Goal: Information Seeking & Learning: Learn about a topic

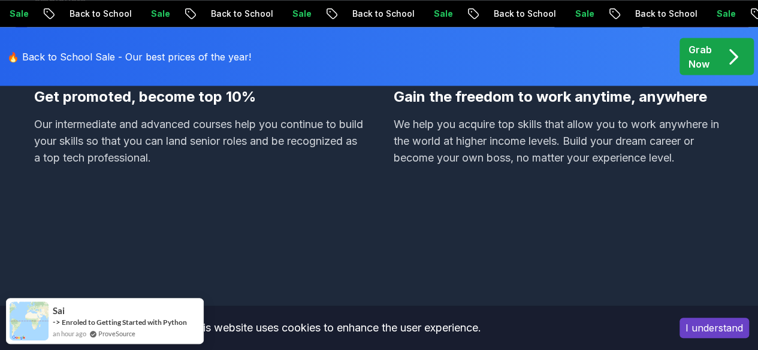
scroll to position [1085, 0]
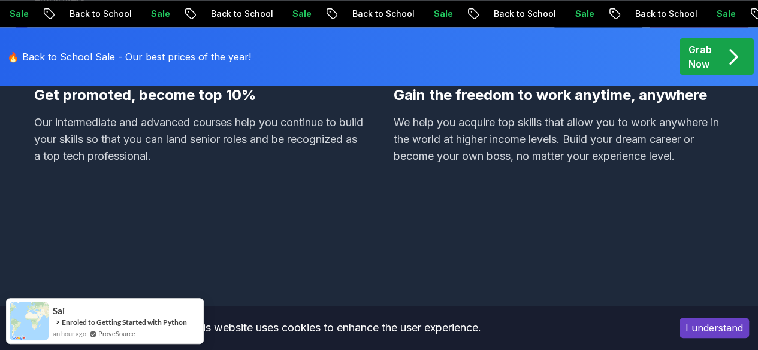
click at [721, 325] on button "I understand" at bounding box center [713, 328] width 69 height 20
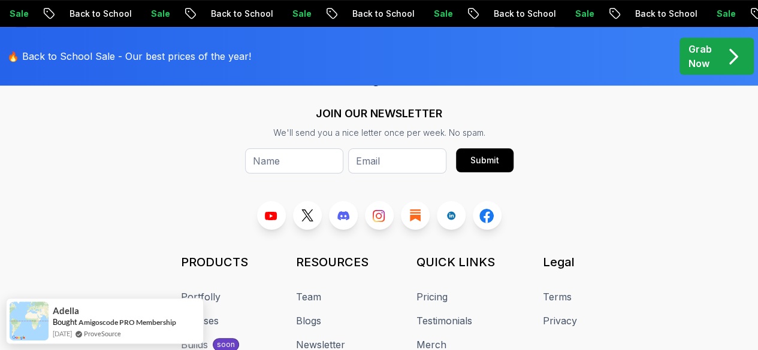
scroll to position [4749, 0]
click at [722, 59] on icon "pre-order" at bounding box center [732, 56] width 23 height 23
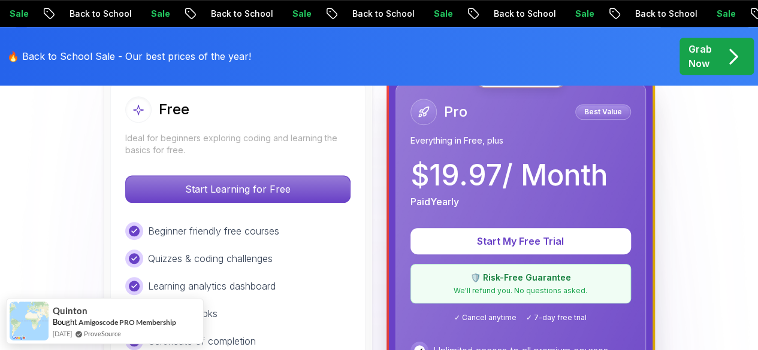
scroll to position [362, 0]
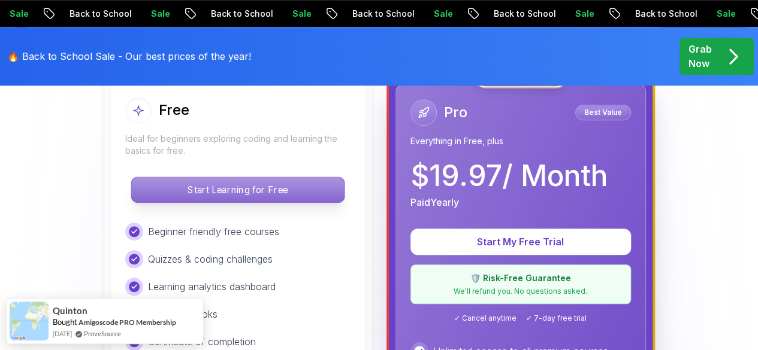
click at [253, 196] on p "Start Learning for Free" at bounding box center [237, 189] width 213 height 25
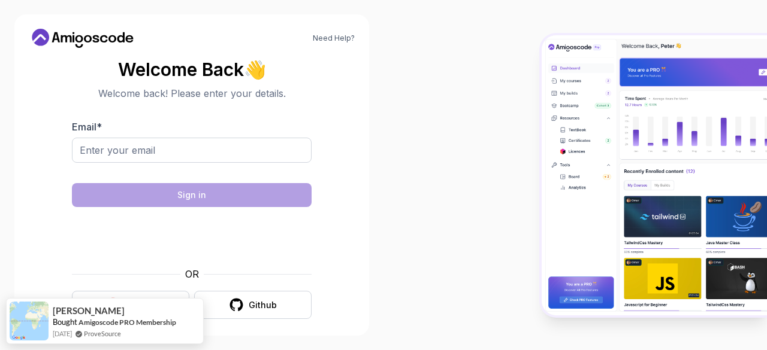
click at [214, 165] on div at bounding box center [192, 170] width 240 height 11
click at [206, 159] on input "Email *" at bounding box center [192, 150] width 240 height 25
type input "sakenkic@gmail.com"
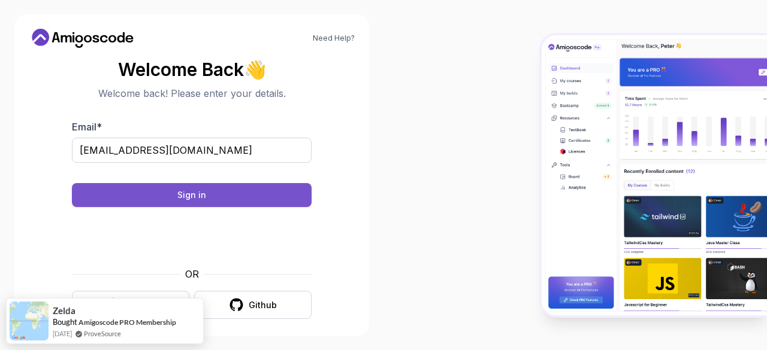
click at [213, 191] on button "Sign in" at bounding box center [192, 195] width 240 height 24
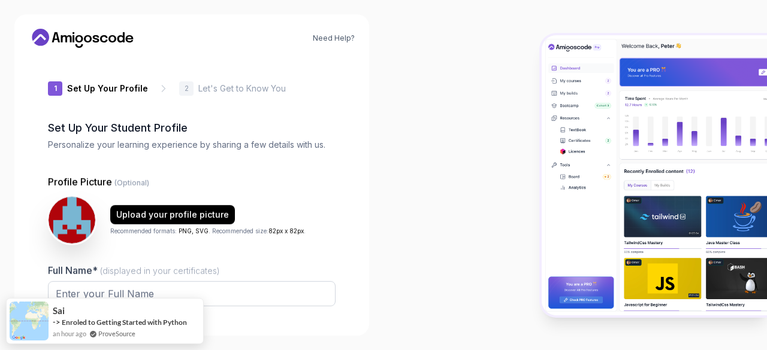
type input "livelyfox9edbf"
click at [324, 182] on p "Profile Picture (Optional)" at bounding box center [192, 182] width 288 height 14
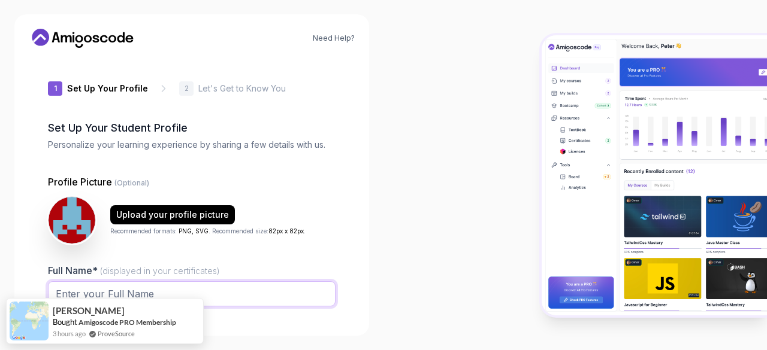
click at [229, 283] on input "Full Name* (displayed in your certificates)" at bounding box center [192, 294] width 288 height 25
type input "Saken Kungozhin"
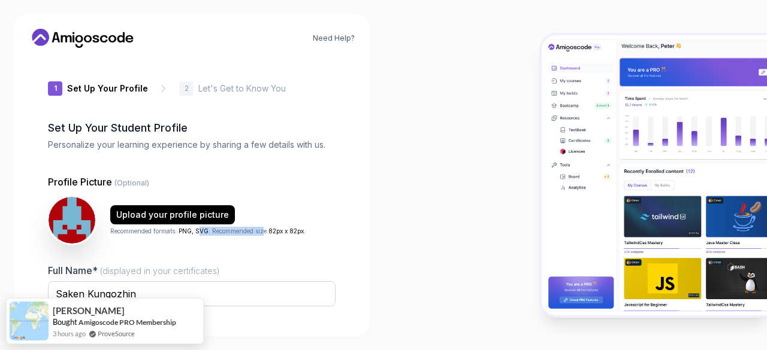
drag, startPoint x: 200, startPoint y: 241, endPoint x: 262, endPoint y: 231, distance: 63.2
click at [263, 226] on div "Upload your profile picture Recommended formats: PNG, SVG . Recommended size: 8…" at bounding box center [192, 220] width 288 height 48
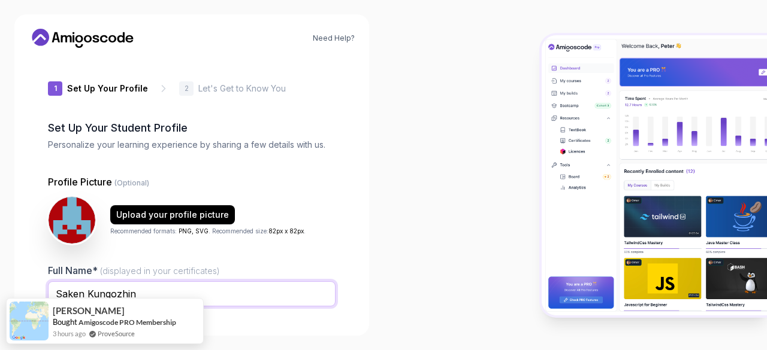
click at [242, 294] on input "Saken Kungozhin" at bounding box center [192, 294] width 288 height 25
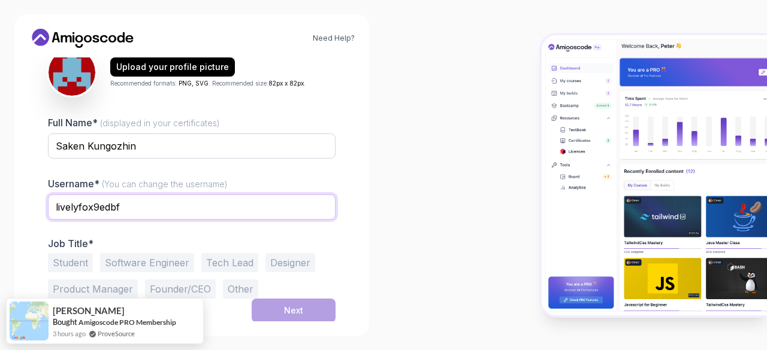
drag, startPoint x: 213, startPoint y: 210, endPoint x: 0, endPoint y: 200, distance: 213.5
click at [0, 200] on div "Need Help? 1 Set Up Your Profile 1 Set Up Your Profile 2 Let's Get to Know You …" at bounding box center [191, 175] width 383 height 350
type input "saken"
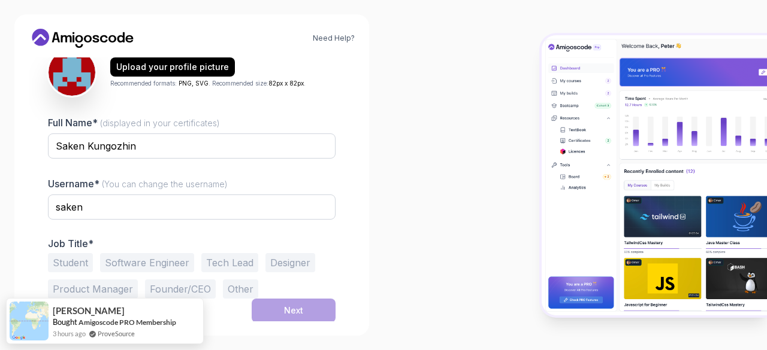
click at [427, 219] on div at bounding box center [574, 175] width 383 height 350
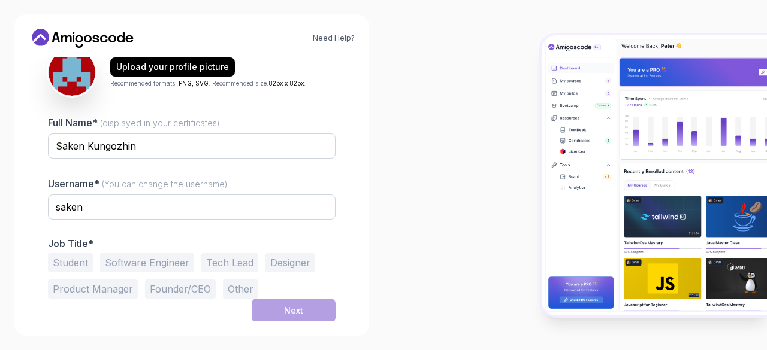
click at [164, 261] on button "Software Engineer" at bounding box center [147, 262] width 94 height 19
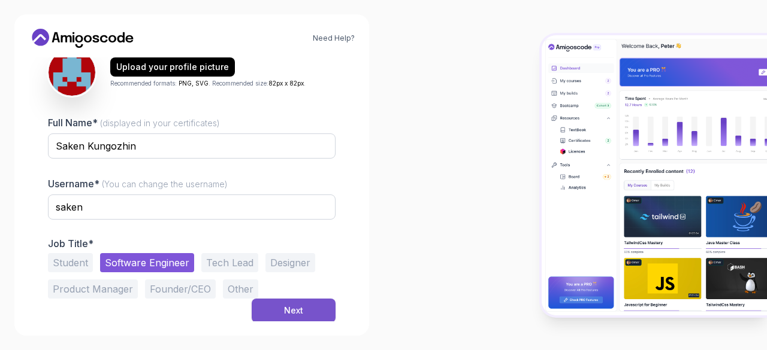
click at [279, 315] on button "Next" at bounding box center [294, 311] width 84 height 24
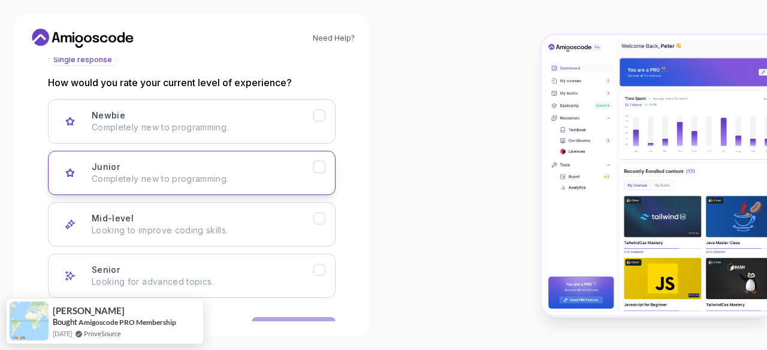
click at [235, 164] on div "Junior Completely new to programming." at bounding box center [203, 173] width 222 height 24
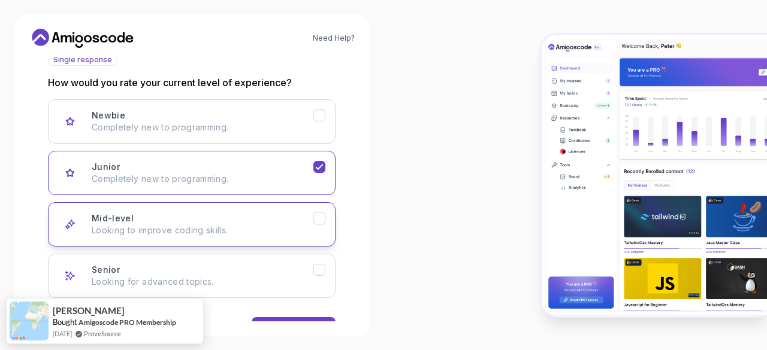
click at [283, 217] on div "Mid-level Looking to improve coding skills." at bounding box center [203, 225] width 222 height 24
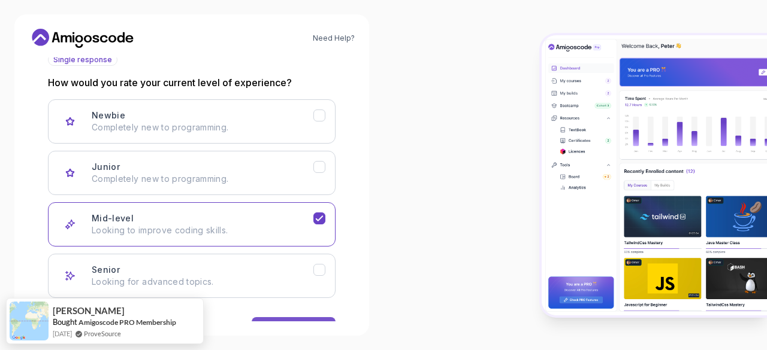
click at [274, 317] on button "Next" at bounding box center [294, 329] width 84 height 24
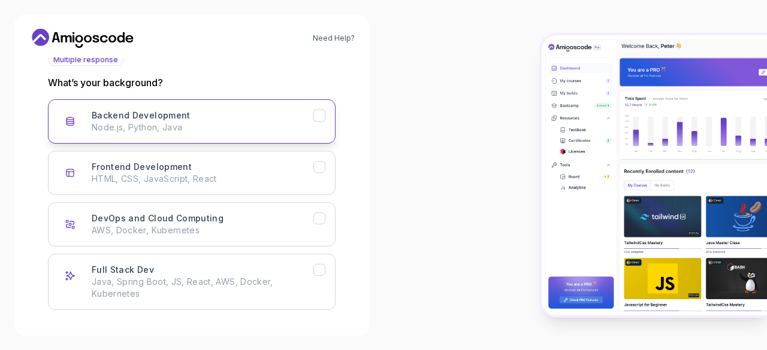
click at [273, 127] on p "Node.js, Python, Java" at bounding box center [203, 128] width 222 height 12
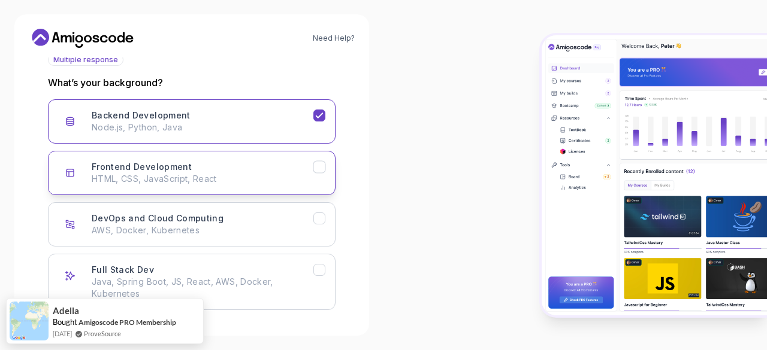
click at [254, 161] on div "Frontend Development HTML, CSS, JavaScript, React" at bounding box center [203, 173] width 222 height 24
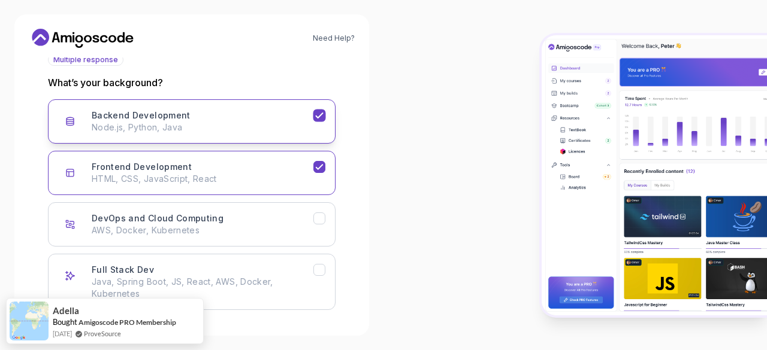
click at [319, 114] on icon "Backend Development" at bounding box center [319, 115] width 11 height 11
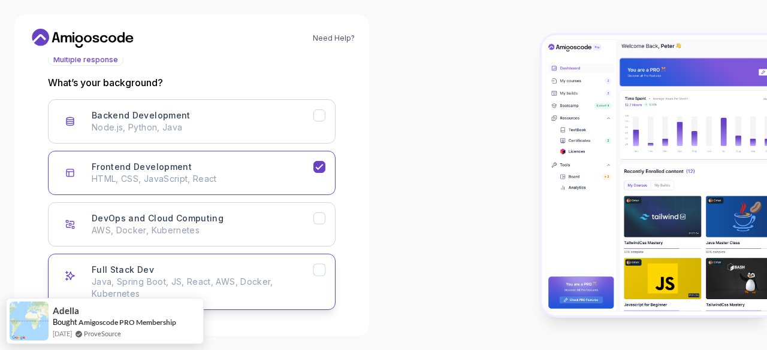
click at [278, 265] on div "Full Stack Dev Java, Spring Boot, JS, React, AWS, Docker, Kubernetes" at bounding box center [203, 282] width 222 height 36
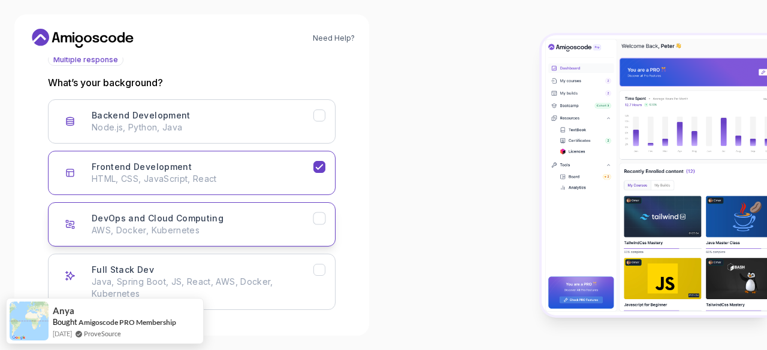
click at [289, 216] on div "DevOps and Cloud Computing AWS, Docker, Kubernetes" at bounding box center [203, 225] width 222 height 24
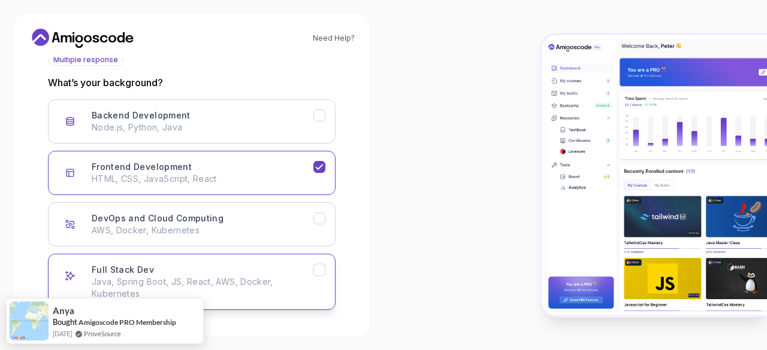
click at [290, 277] on p "Java, Spring Boot, JS, React, AWS, Docker, Kubernetes" at bounding box center [203, 288] width 222 height 24
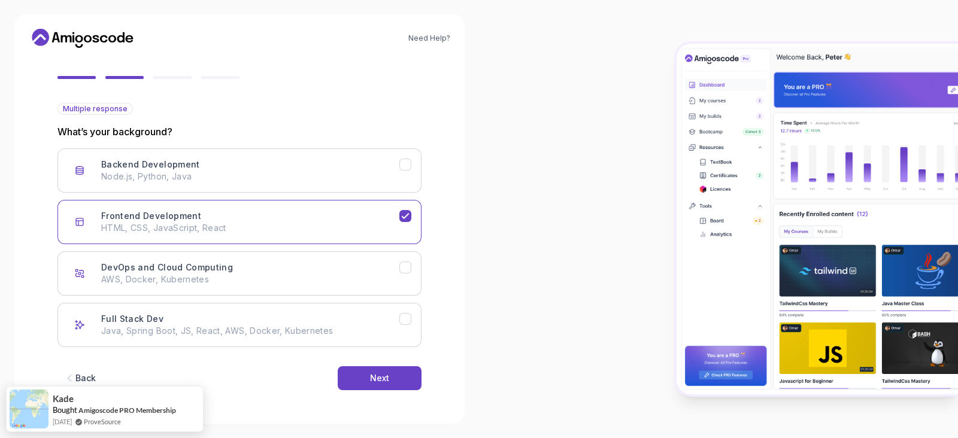
scroll to position [98, 0]
click at [387, 350] on button "Next" at bounding box center [380, 379] width 84 height 24
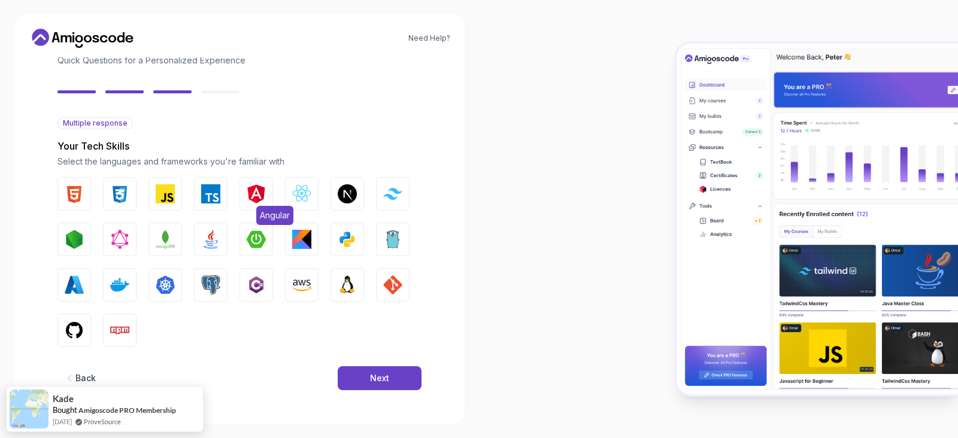
click at [257, 186] on img "button" at bounding box center [256, 193] width 19 height 19
click at [218, 189] on img "button" at bounding box center [210, 193] width 19 height 19
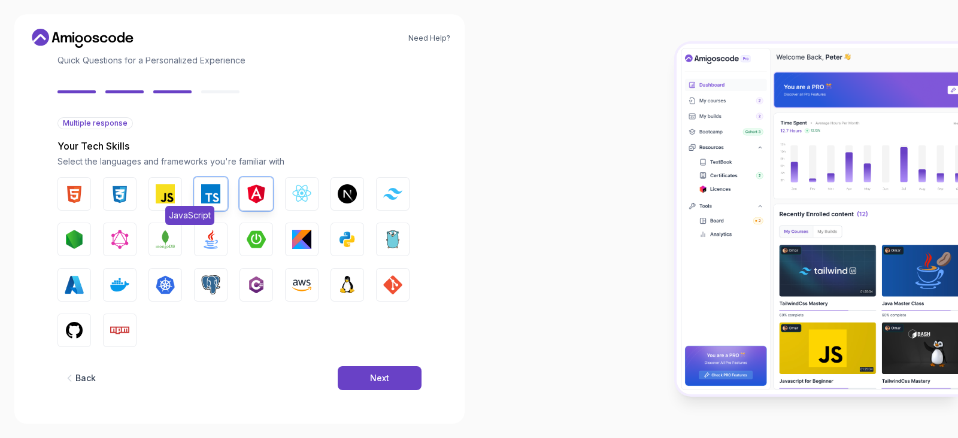
click at [175, 186] on button "JavaScript" at bounding box center [166, 194] width 34 height 34
click at [137, 189] on div "HTML CSS JavaScript TypeScript Angular React.js Next.js Tailwind CSS Node.js Gr…" at bounding box center [240, 262] width 364 height 170
click at [96, 184] on div "HTML CSS JavaScript TypeScript Angular React.js Next.js Tailwind CSS Node.js Gr…" at bounding box center [240, 262] width 364 height 170
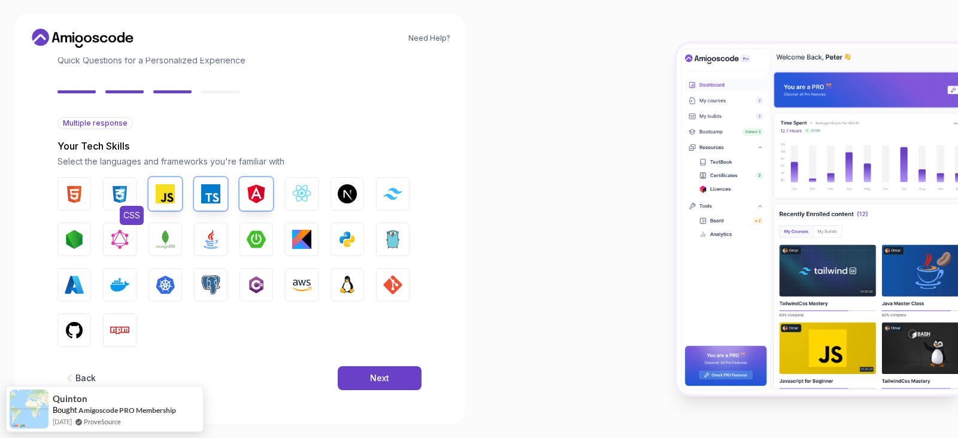
click at [111, 192] on img "button" at bounding box center [119, 193] width 19 height 19
click at [83, 191] on img "button" at bounding box center [74, 193] width 19 height 19
click at [386, 350] on div "Next" at bounding box center [379, 379] width 19 height 12
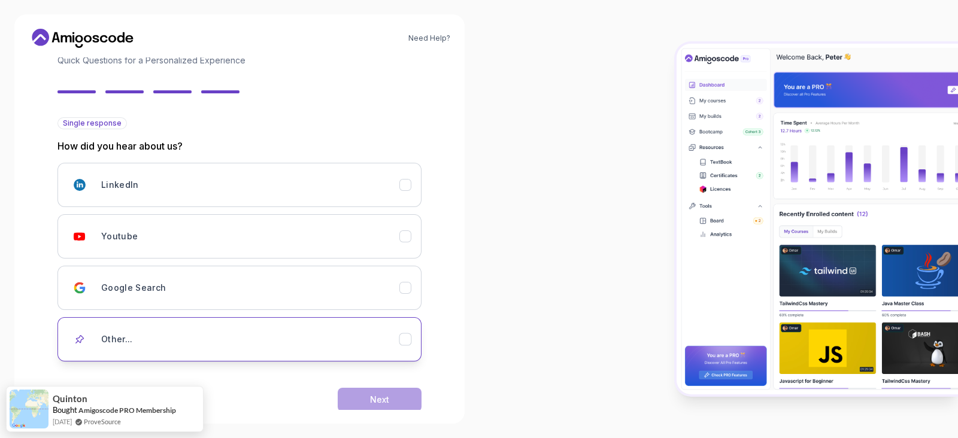
click at [267, 336] on div "Other..." at bounding box center [250, 340] width 298 height 24
click at [335, 350] on input "text" at bounding box center [240, 381] width 364 height 25
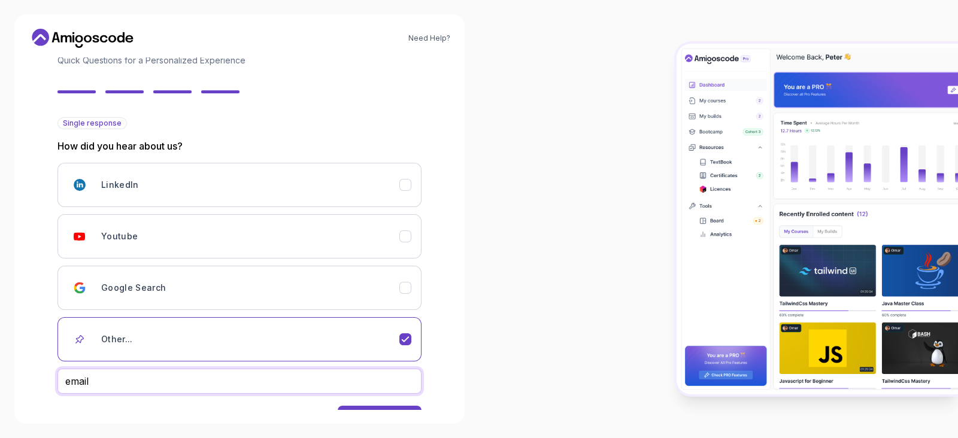
scroll to position [123, 0]
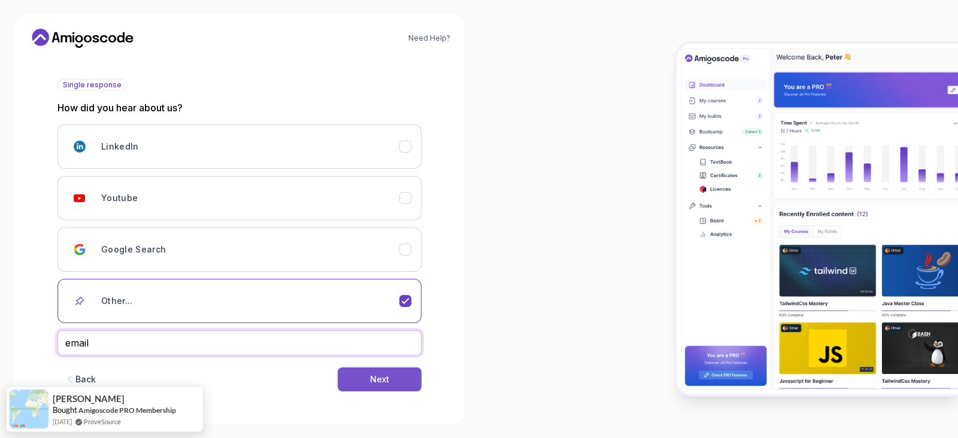
type input "email"
click at [371, 350] on div "Next" at bounding box center [379, 380] width 19 height 12
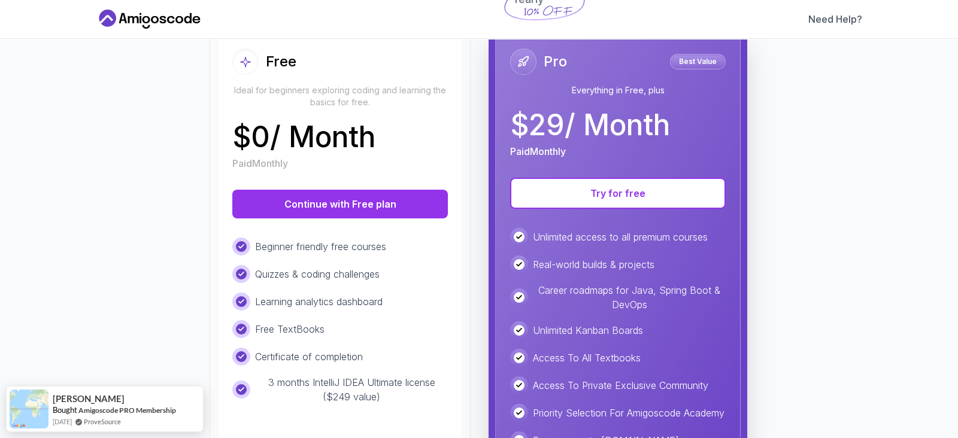
scroll to position [268, 0]
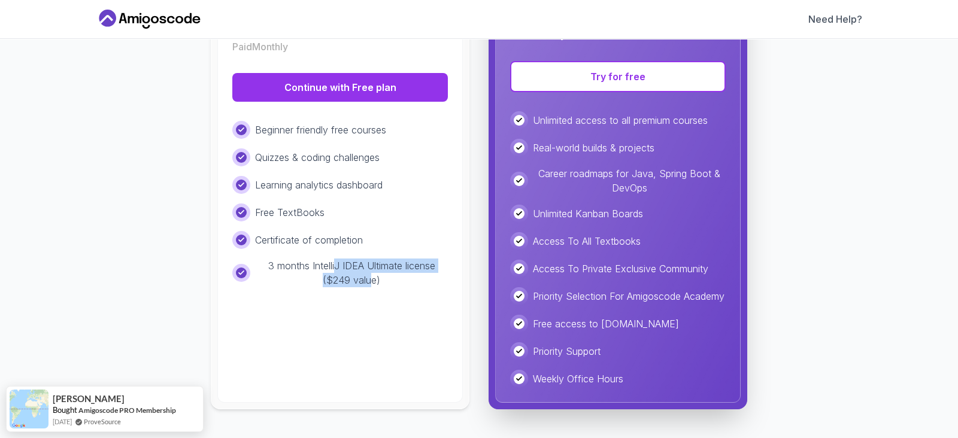
drag, startPoint x: 330, startPoint y: 252, endPoint x: 371, endPoint y: 271, distance: 45.3
click at [371, 271] on p "3 months IntelliJ IDEA Ultimate license ($249 value)" at bounding box center [351, 273] width 193 height 29
drag, startPoint x: 371, startPoint y: 271, endPoint x: 320, endPoint y: 214, distance: 75.9
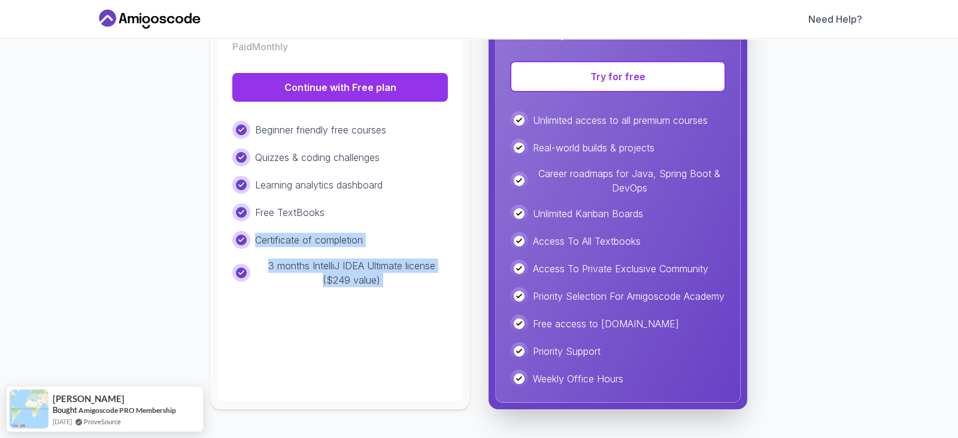
click at [320, 214] on div "Beginner friendly free courses Quizzes & coding challenges Learning analytics d…" at bounding box center [340, 204] width 216 height 167
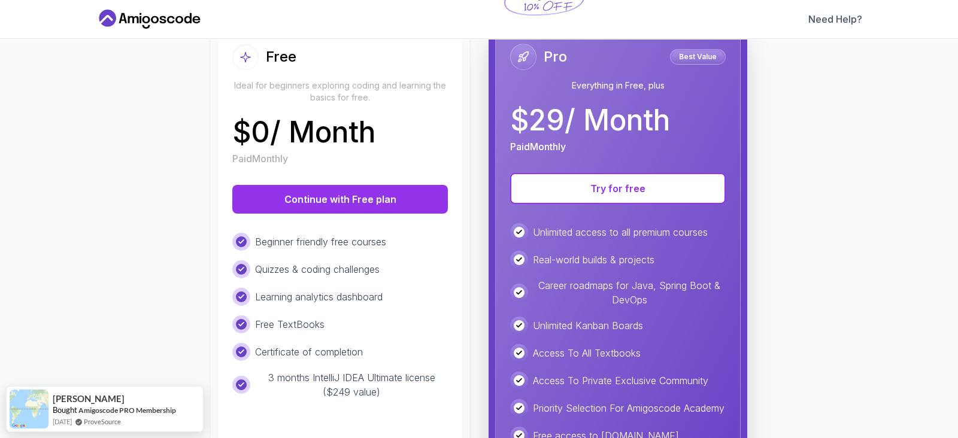
scroll to position [134, 0]
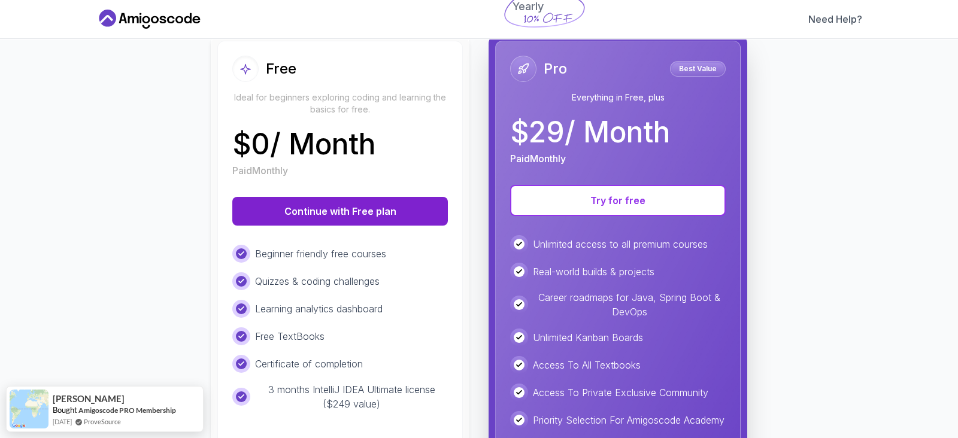
click at [306, 208] on button "Continue with Free plan" at bounding box center [340, 211] width 216 height 29
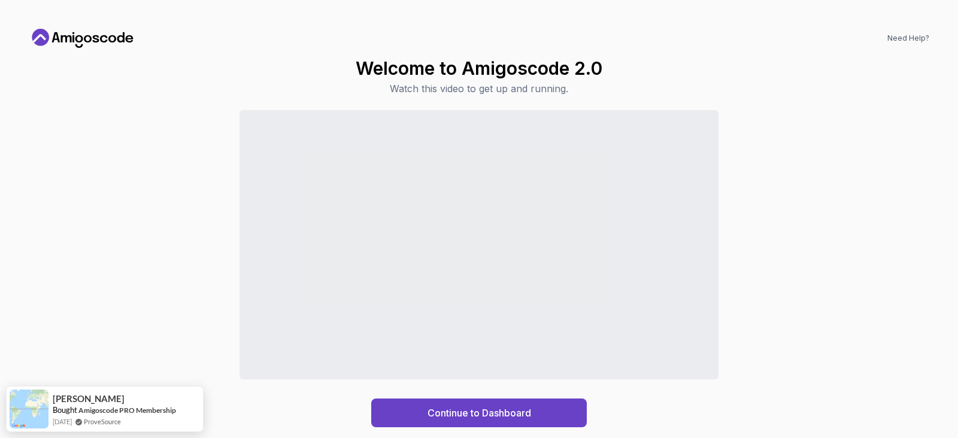
click at [766, 227] on div "Continue to Dashboard" at bounding box center [479, 268] width 901 height 317
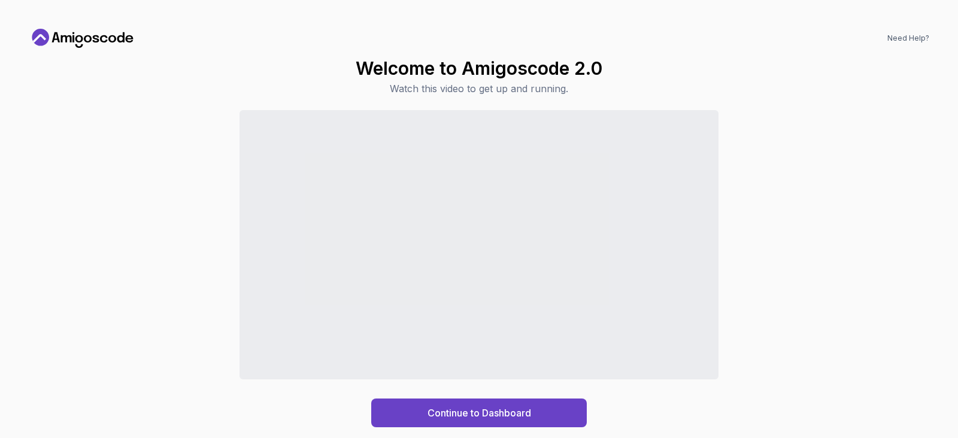
click at [766, 226] on div "Continue to Dashboard" at bounding box center [479, 268] width 901 height 317
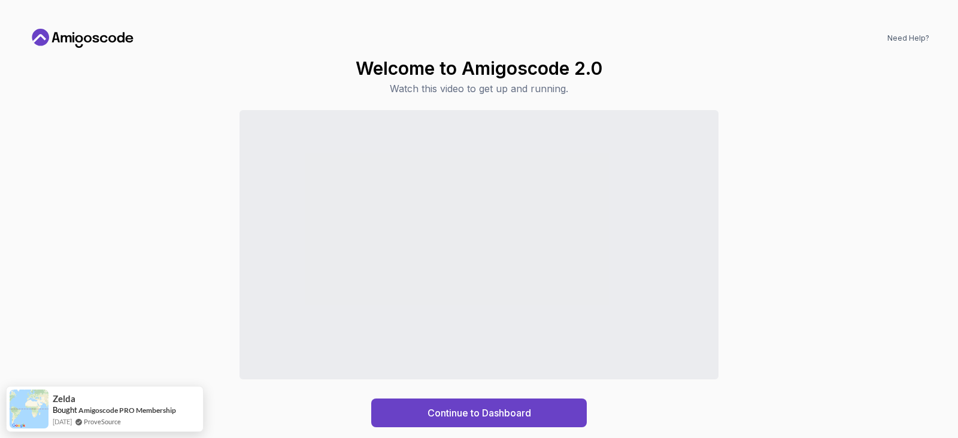
click at [766, 238] on div "Continue to Dashboard" at bounding box center [479, 268] width 901 height 317
click at [766, 236] on div "Continue to Dashboard" at bounding box center [479, 268] width 901 height 317
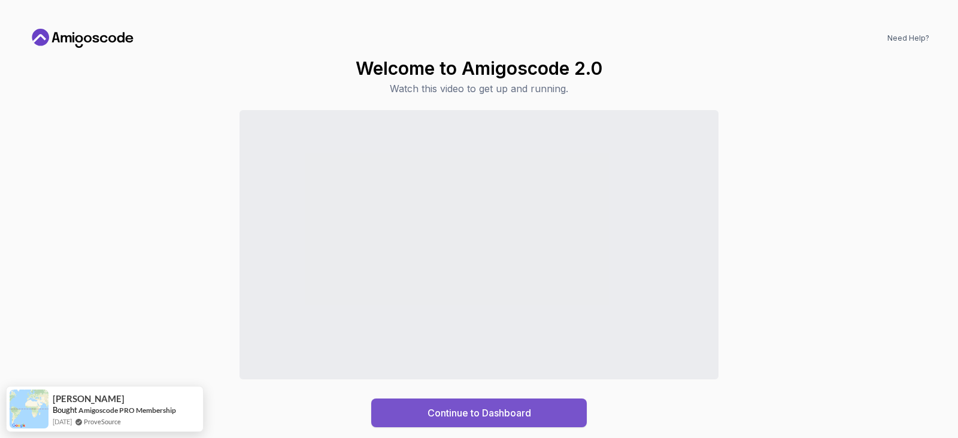
click at [475, 350] on div "Continue to Dashboard" at bounding box center [480, 413] width 104 height 14
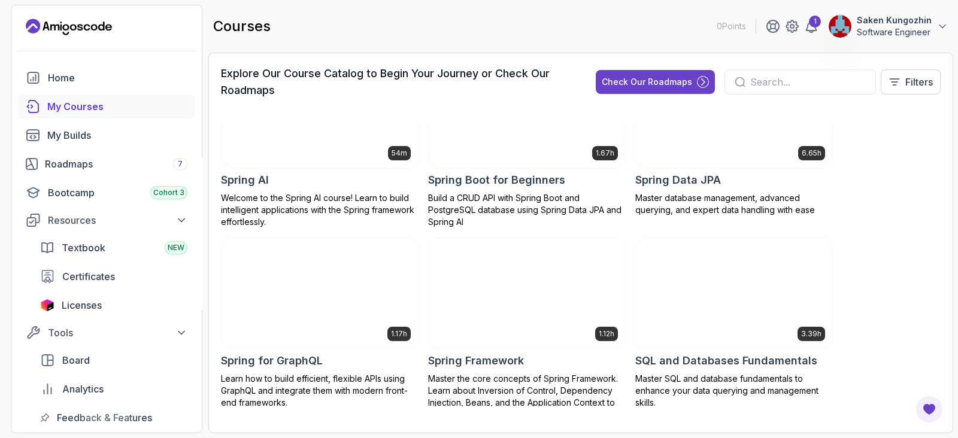
scroll to position [2233, 0]
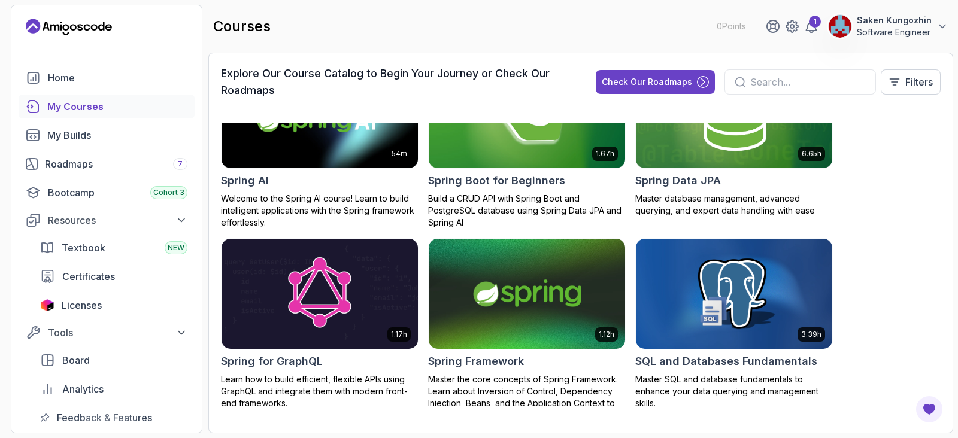
click at [494, 250] on img at bounding box center [527, 295] width 206 height 116
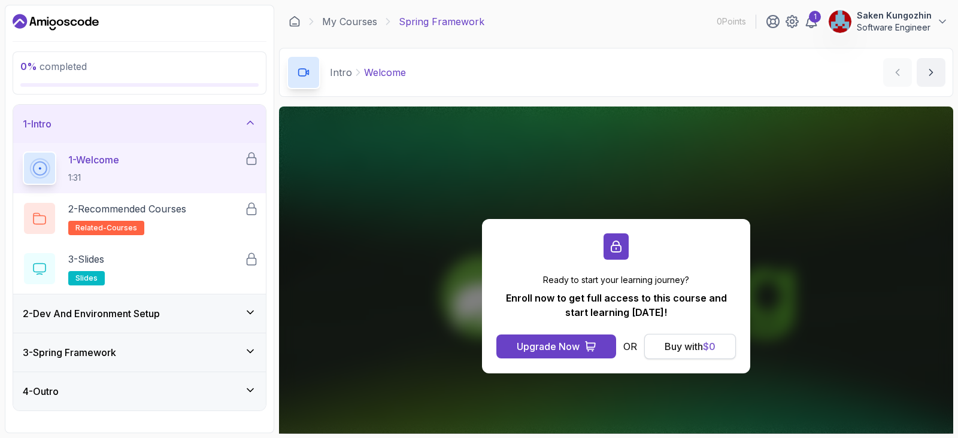
click at [685, 349] on div "Buy with $ 0" at bounding box center [690, 347] width 51 height 14
click at [69, 22] on icon "Dashboard" at bounding box center [56, 22] width 86 height 19
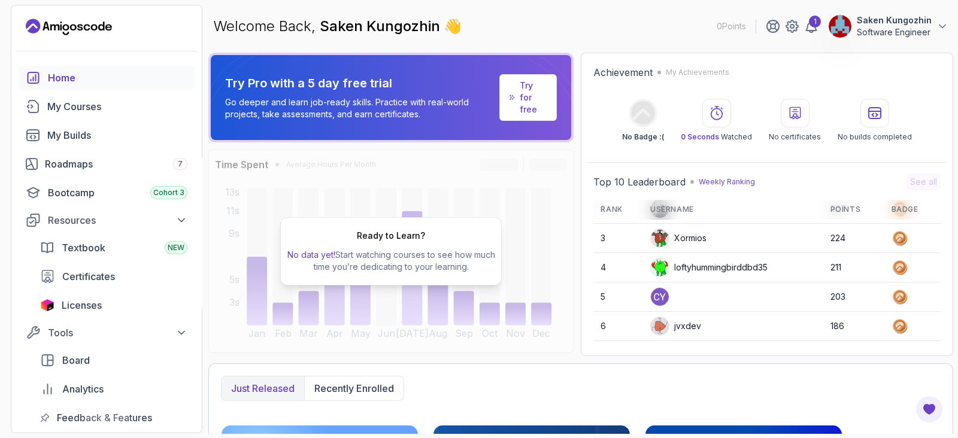
scroll to position [55, 0]
click at [360, 391] on p "Recently enrolled" at bounding box center [354, 389] width 80 height 14
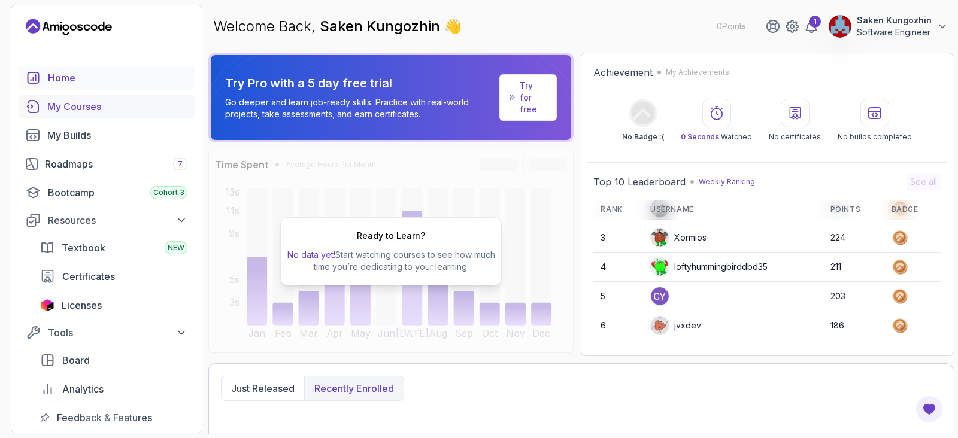
click at [64, 110] on div "My Courses" at bounding box center [117, 106] width 140 height 14
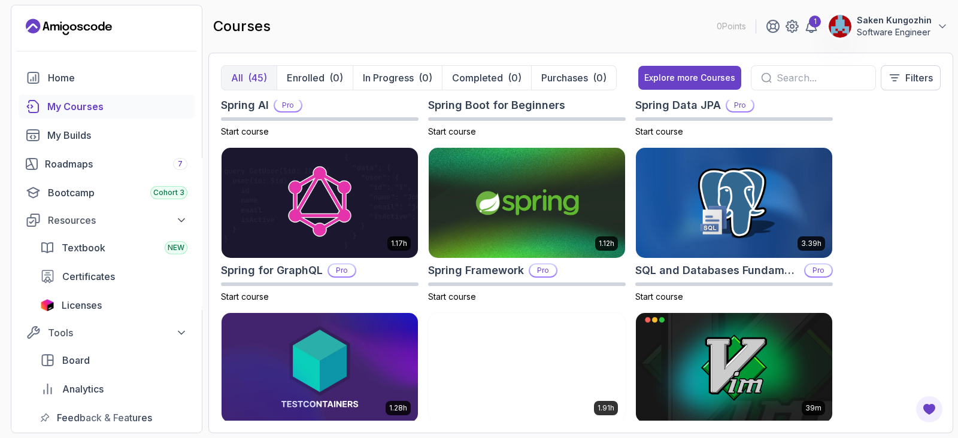
scroll to position [2002, 0]
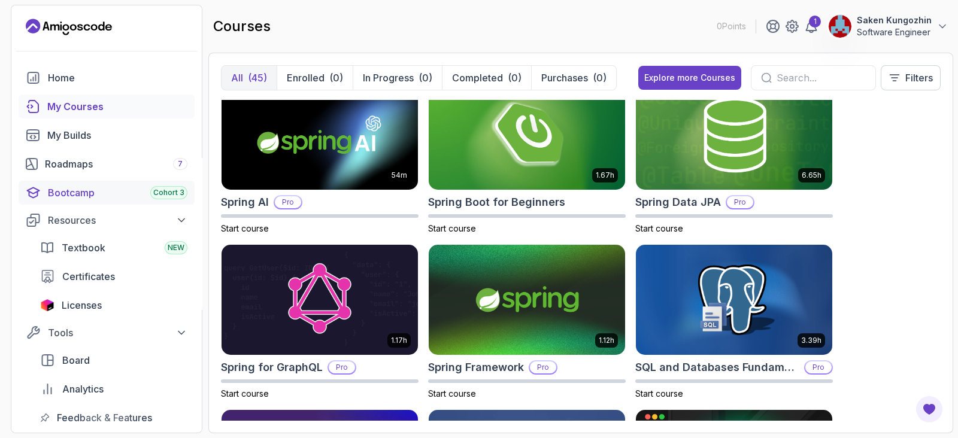
click at [99, 192] on div "Bootcamp Cohort 3" at bounding box center [118, 193] width 140 height 14
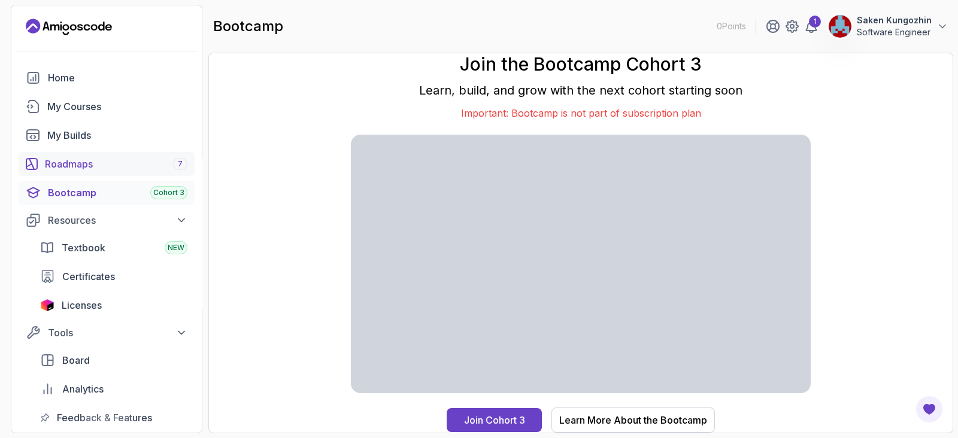
click at [54, 164] on div "Roadmaps 7" at bounding box center [116, 164] width 143 height 14
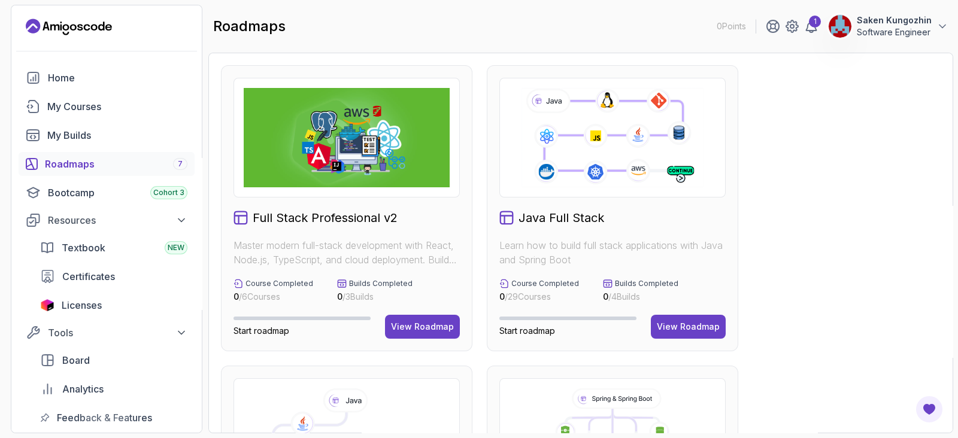
scroll to position [72, 0]
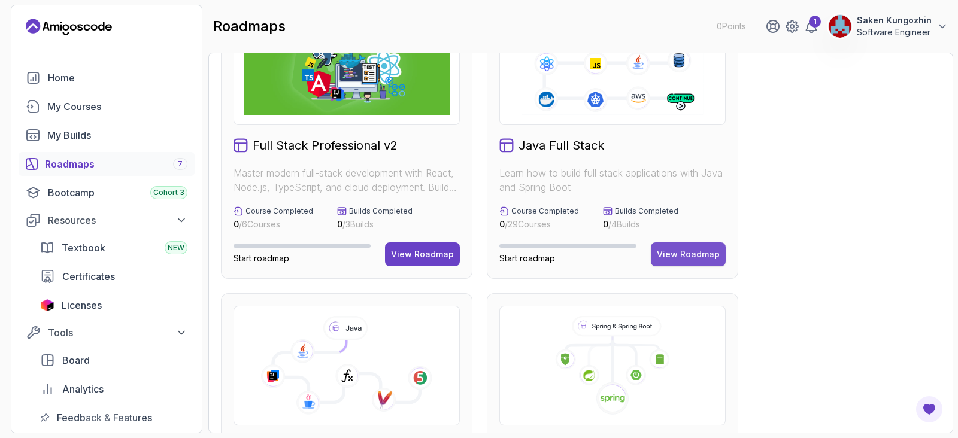
click at [694, 255] on div "View Roadmap" at bounding box center [688, 255] width 63 height 12
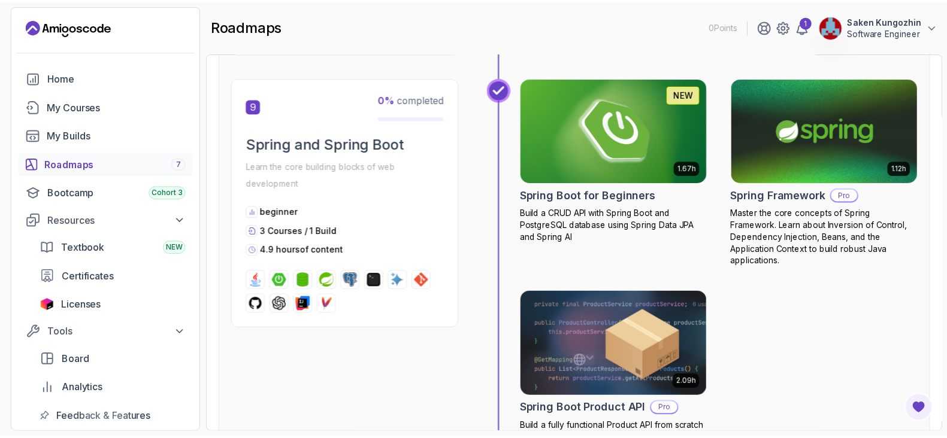
scroll to position [2237, 0]
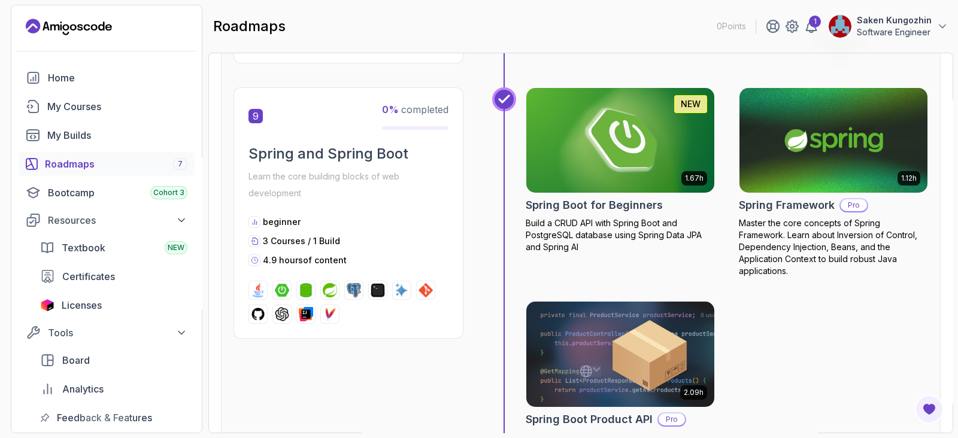
click at [587, 158] on img at bounding box center [621, 140] width 198 height 111
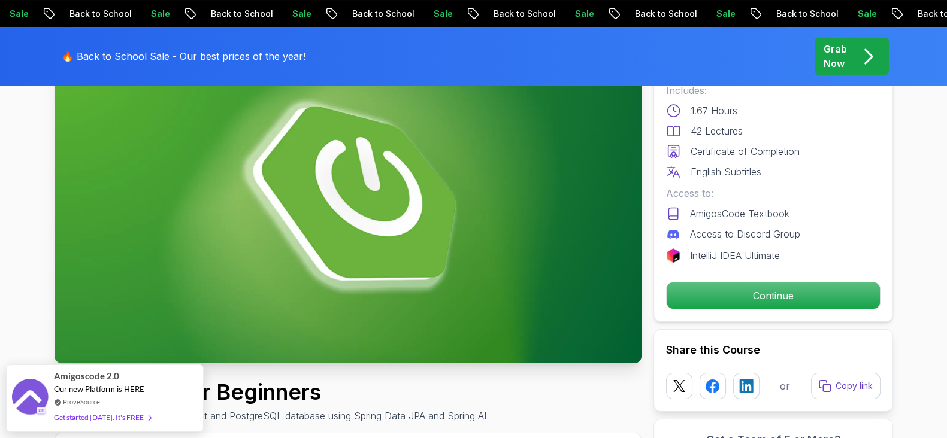
scroll to position [125, 0]
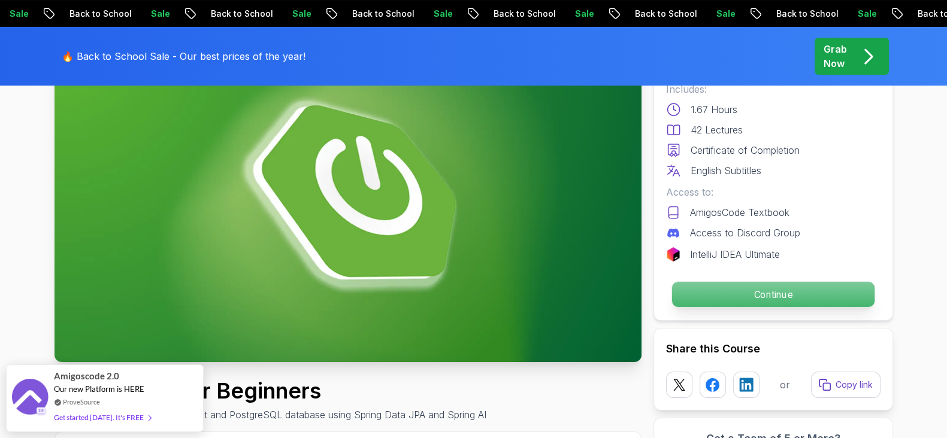
click at [737, 292] on p "Continue" at bounding box center [773, 294] width 202 height 25
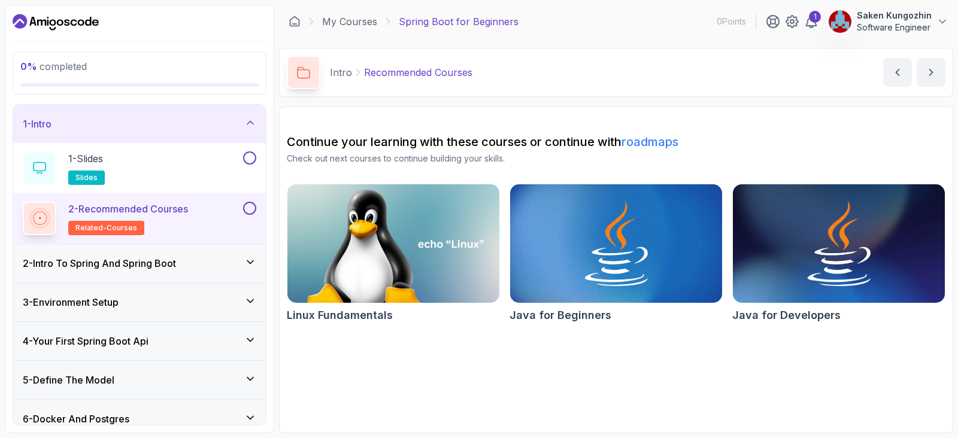
click at [176, 259] on h3 "2 - Intro To Spring And Spring Boot" at bounding box center [99, 263] width 153 height 14
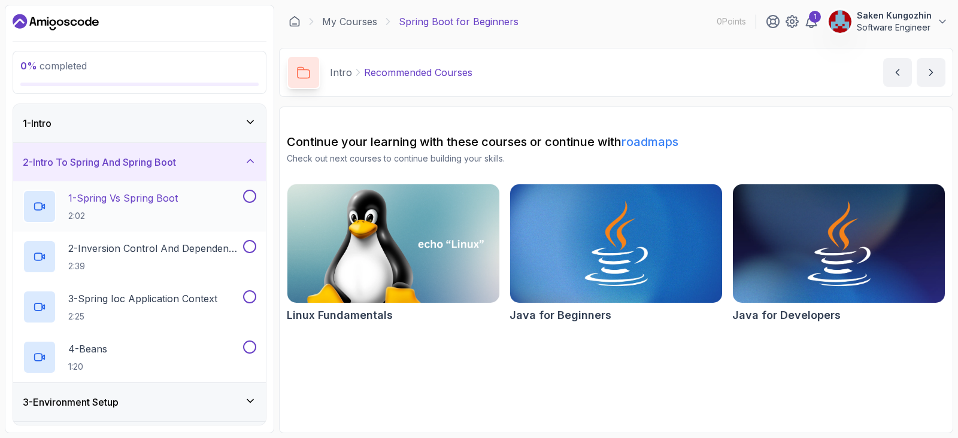
click at [121, 205] on h2 "1 - Spring Vs Spring Boot 2:02" at bounding box center [123, 206] width 110 height 31
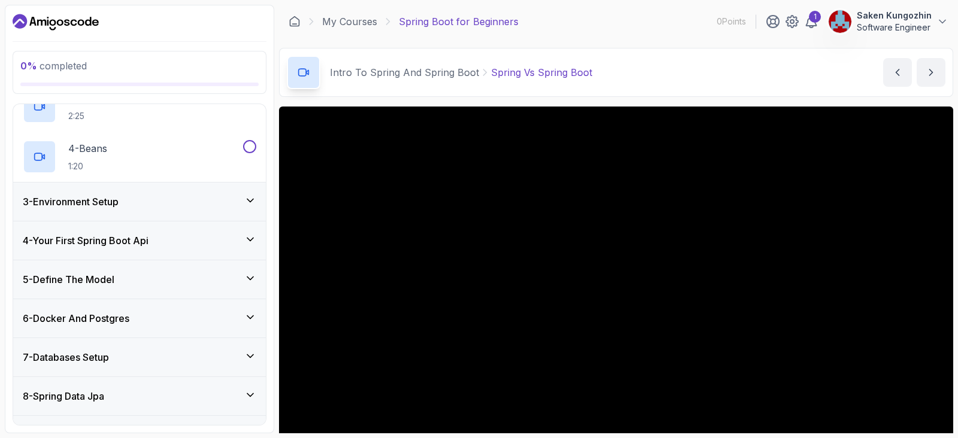
scroll to position [345, 0]
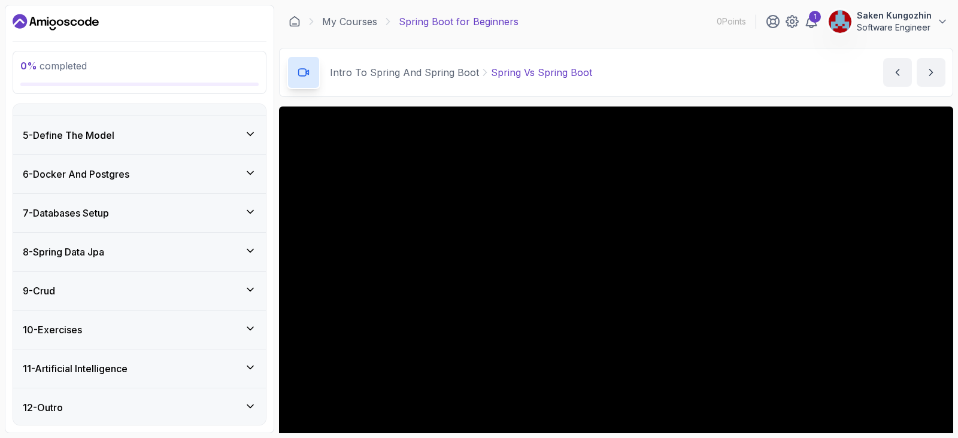
click at [176, 280] on div "9 - Crud" at bounding box center [139, 291] width 253 height 38
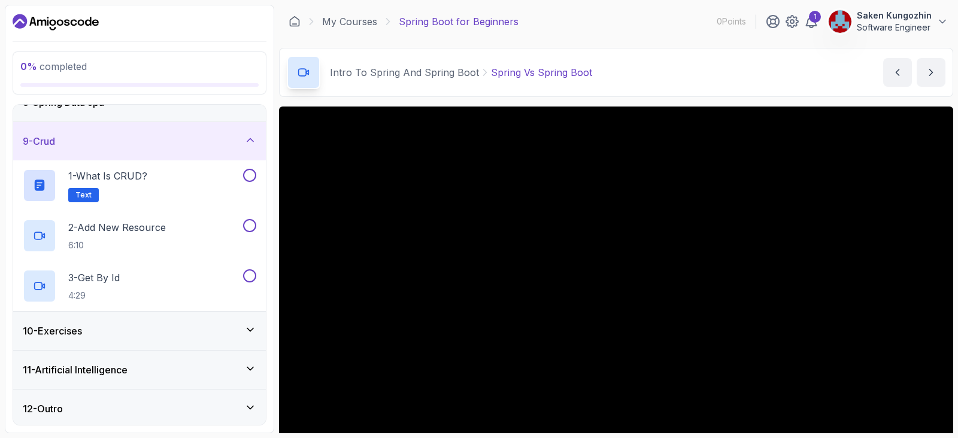
scroll to position [295, 0]
click at [179, 329] on div "10 - Exercises" at bounding box center [140, 330] width 234 height 14
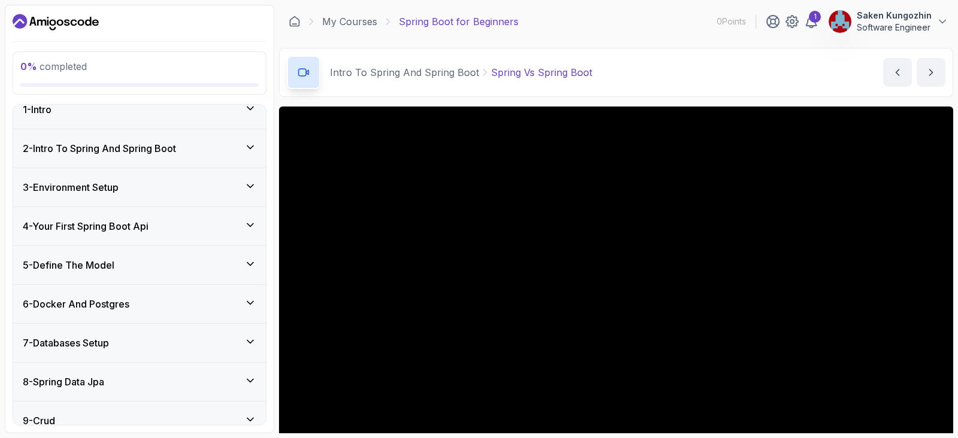
scroll to position [0, 0]
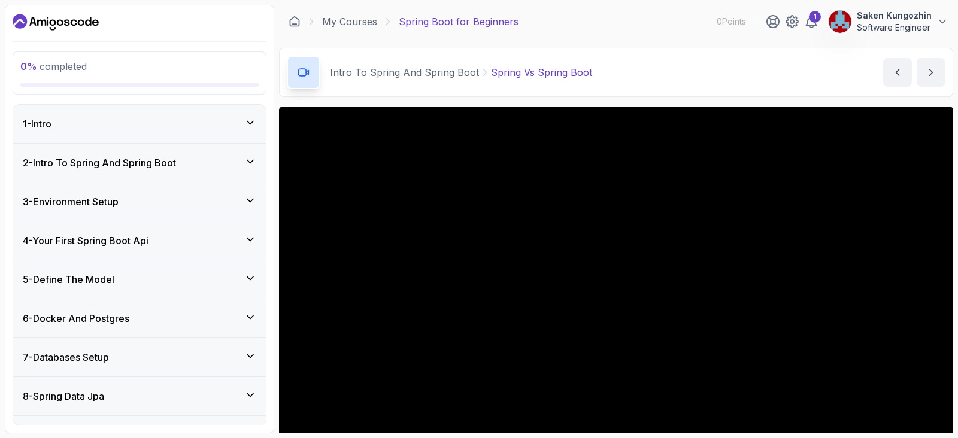
click at [170, 156] on h3 "2 - Intro To Spring And Spring Boot" at bounding box center [99, 163] width 153 height 14
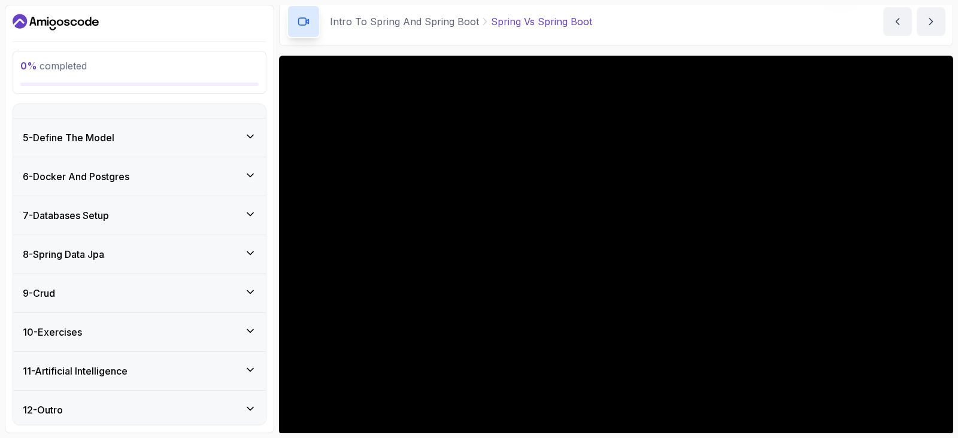
scroll to position [345, 0]
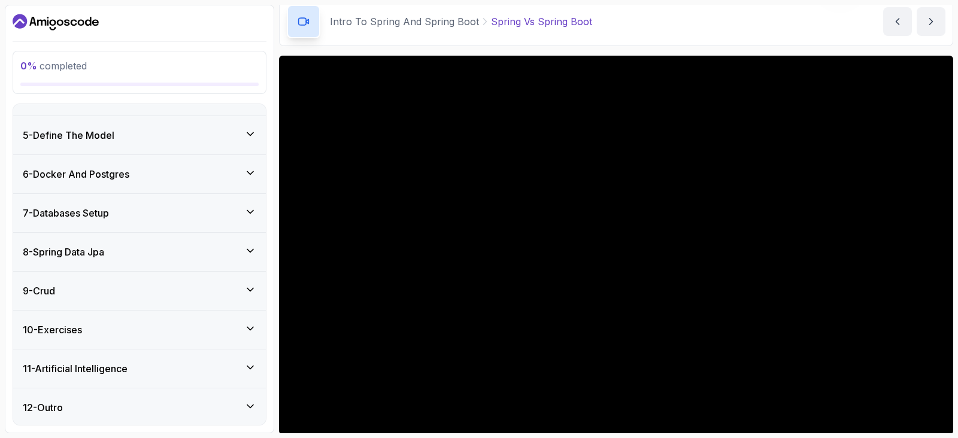
click at [174, 169] on div "6 - Docker And Postgres" at bounding box center [140, 174] width 234 height 14
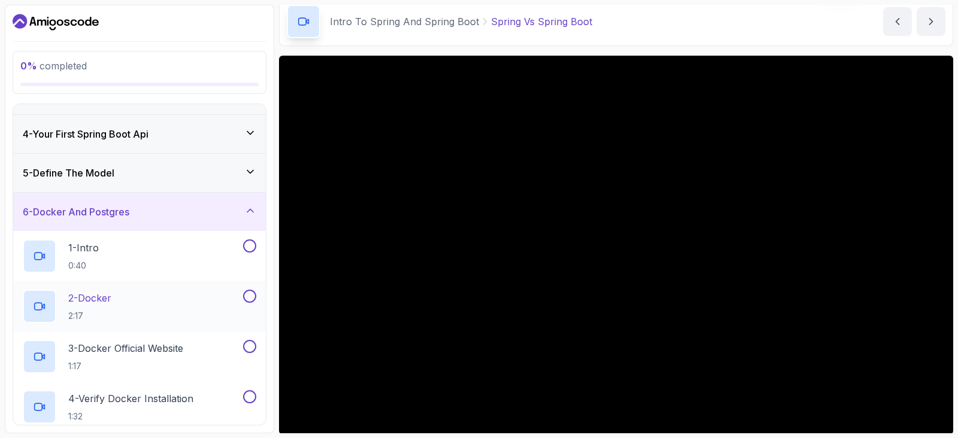
scroll to position [99, 0]
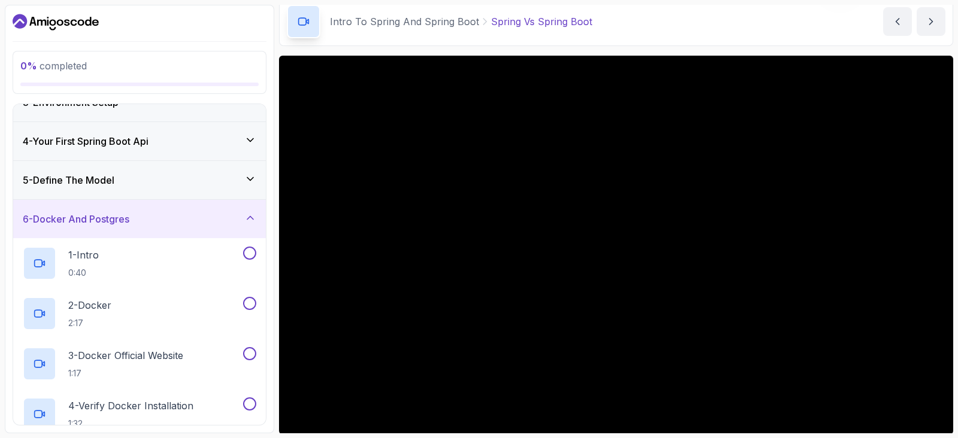
click at [185, 217] on div "6 - Docker And Postgres" at bounding box center [140, 219] width 234 height 14
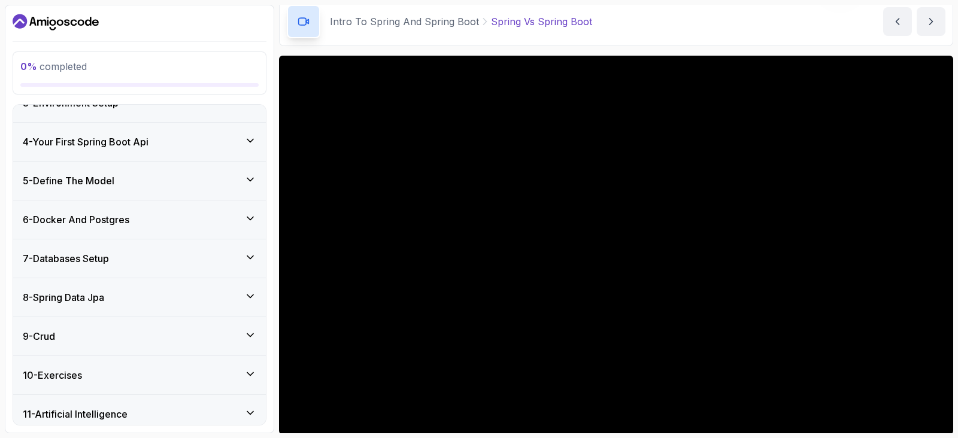
scroll to position [144, 0]
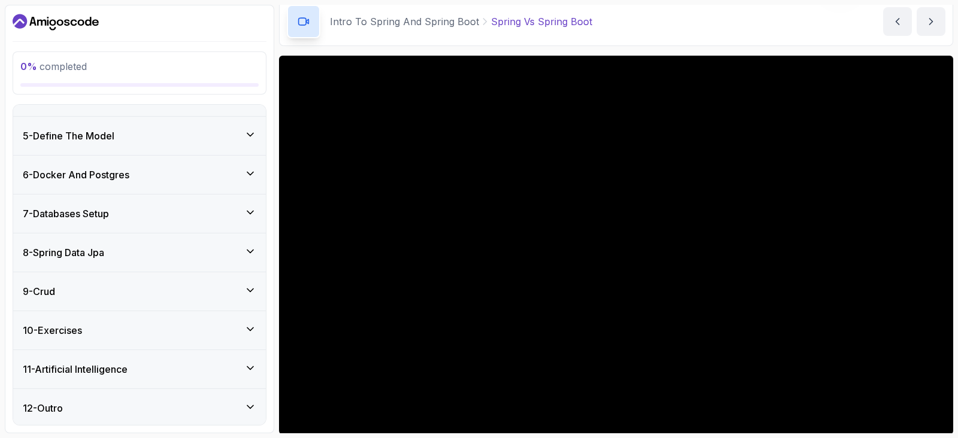
click at [189, 255] on div "8 - Spring Data Jpa" at bounding box center [140, 253] width 234 height 14
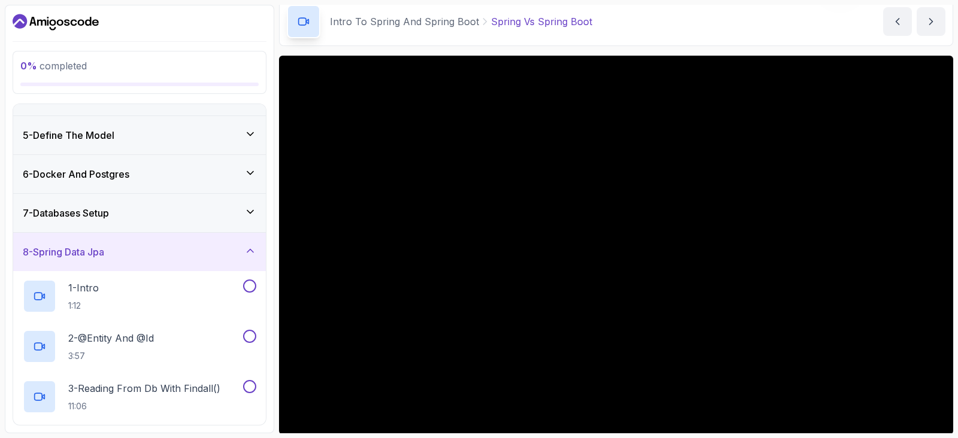
click at [189, 253] on div "8 - Spring Data Jpa" at bounding box center [140, 252] width 234 height 14
